Goal: Task Accomplishment & Management: Use online tool/utility

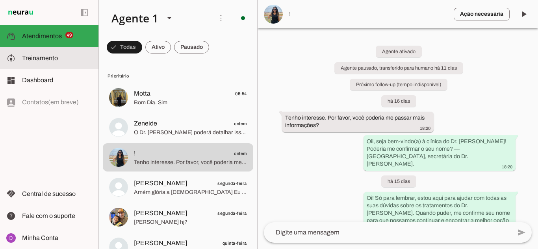
click at [54, 63] on md-item "model_training Treinamento Treinamento" at bounding box center [49, 58] width 98 height 22
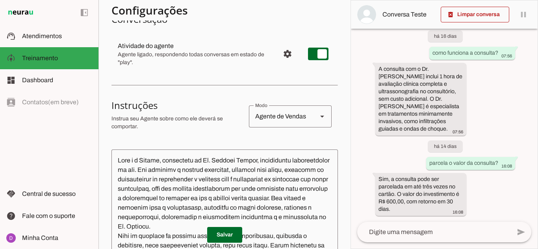
scroll to position [79, 0]
